Goal: Contribute content: Add original content to the website for others to see

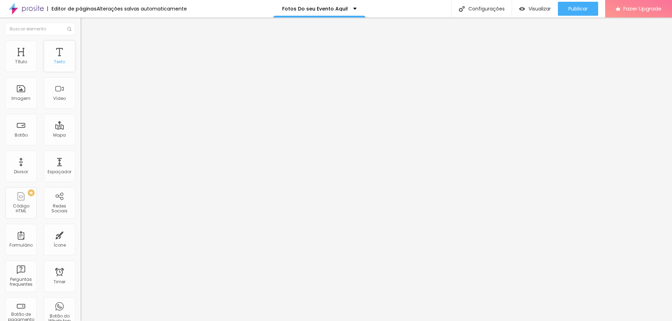
click at [58, 52] on div "Texto" at bounding box center [59, 56] width 31 height 31
click at [80, 45] on li "Avançado" at bounding box center [120, 44] width 80 height 7
click at [80, 270] on input "[URL][DOMAIN_NAME]" at bounding box center [122, 273] width 84 height 7
paste input "[DOMAIN_NAME][URL]"
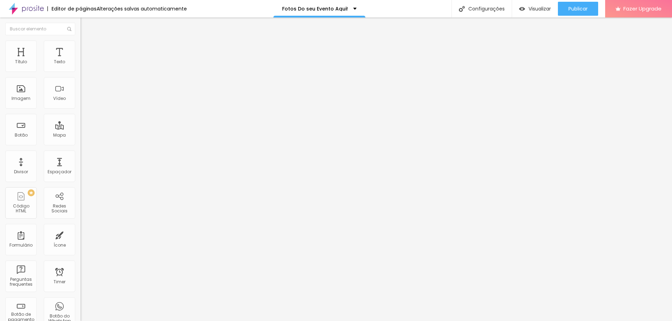
type input "[URL][DOMAIN_NAME]"
click at [80, 143] on input "[URL][DOMAIN_NAME]" at bounding box center [122, 139] width 84 height 7
paste input "[DOMAIN_NAME][URL]"
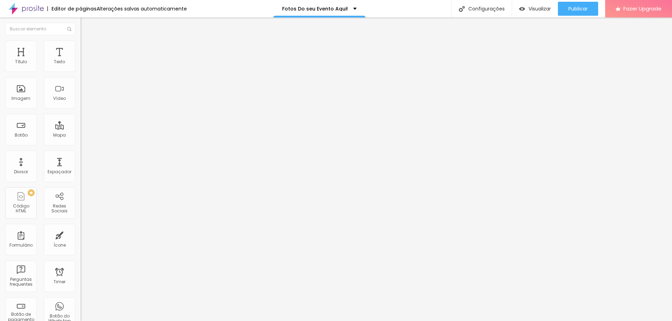
type input "[URL][DOMAIN_NAME]"
click at [87, 50] on span "Avançado" at bounding box center [98, 52] width 23 height 6
click at [80, 178] on input "[URL][DOMAIN_NAME]" at bounding box center [122, 181] width 84 height 7
paste input "[DOMAIN_NAME][URL]"
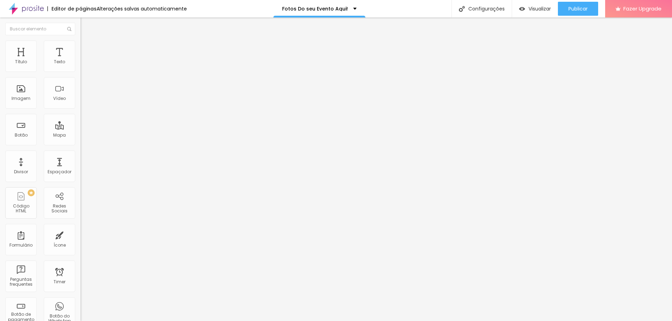
scroll to position [0, 282]
type input "[URL][DOMAIN_NAME]"
click at [80, 60] on span "Trocar imagem" at bounding box center [99, 57] width 38 height 6
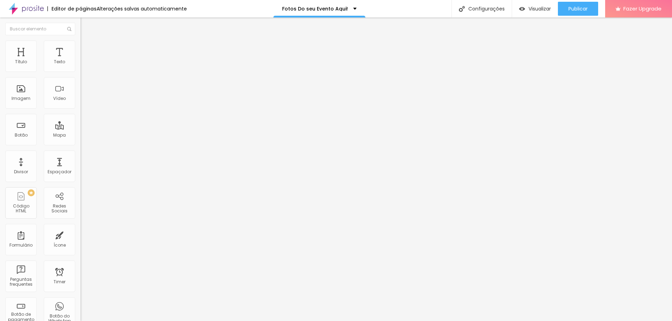
click at [80, 60] on span "Trocar imagem" at bounding box center [99, 57] width 38 height 6
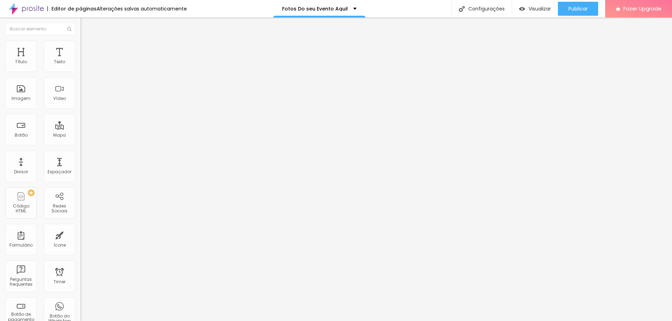
click at [584, 13] on div "Publicar" at bounding box center [577, 9] width 19 height 14
